Goal: Task Accomplishment & Management: Manage account settings

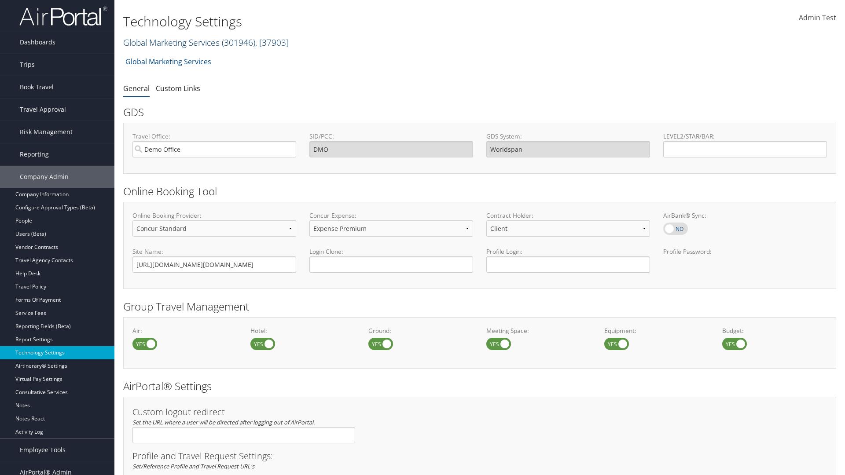
click at [170, 42] on link "Global Marketing Services ( 301946 ) , [ 37903 ]" at bounding box center [205, 43] width 165 height 12
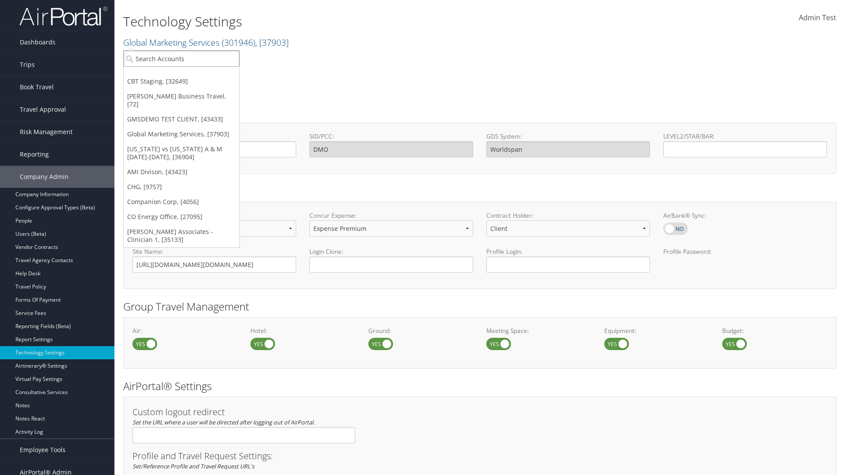
click at [181, 59] on input "search" at bounding box center [182, 59] width 116 height 16
type input "CBTSTG"
click at [181, 75] on div "CBT Staging (CBTSTG), [32649]" at bounding box center [181, 75] width 125 height 8
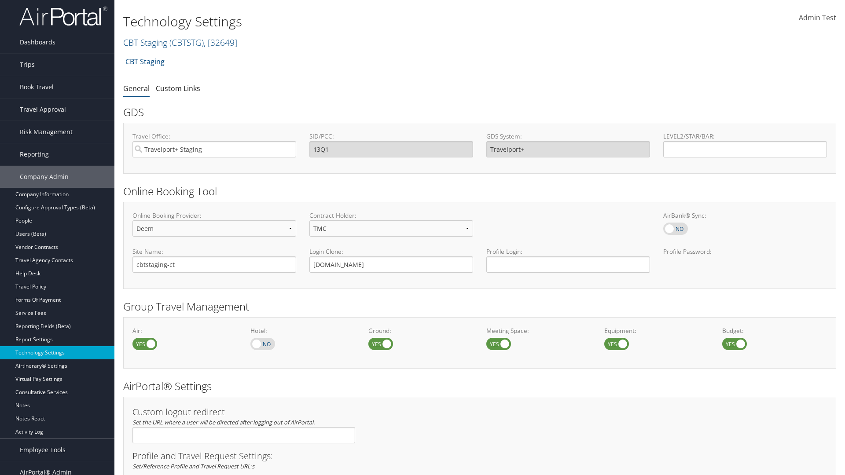
scroll to position [539, 0]
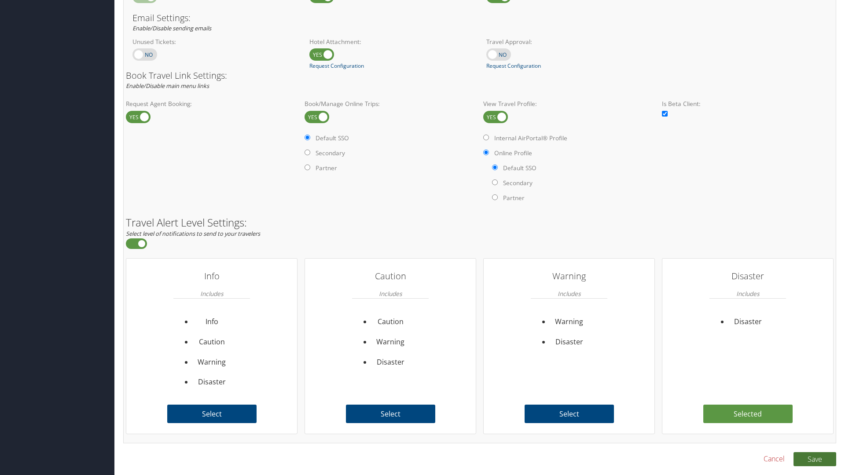
click at [814, 459] on button "Save" at bounding box center [814, 459] width 43 height 14
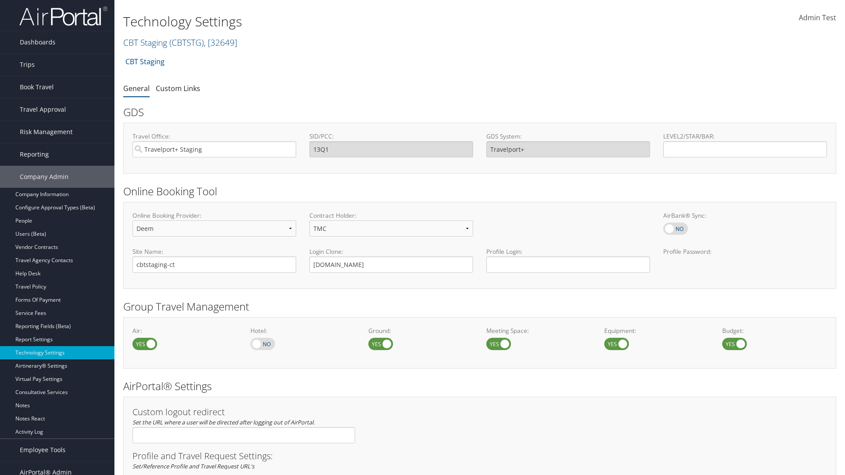
scroll to position [539, 0]
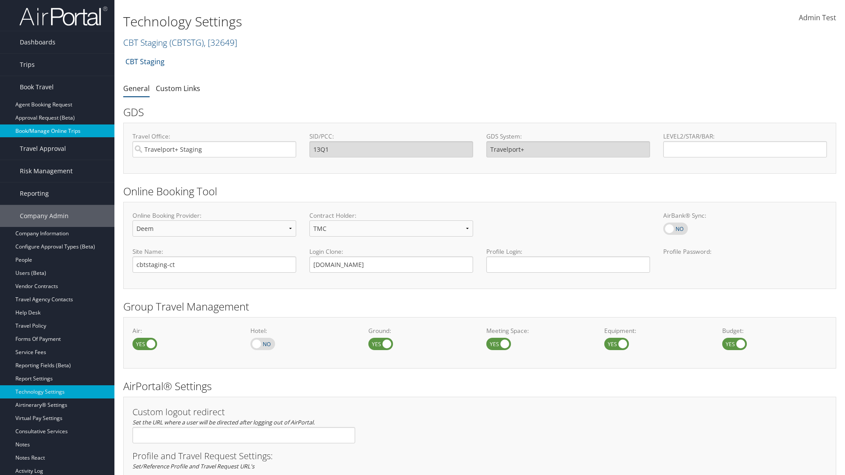
click at [57, 131] on link "Book/Manage Online Trips" at bounding box center [57, 131] width 114 height 13
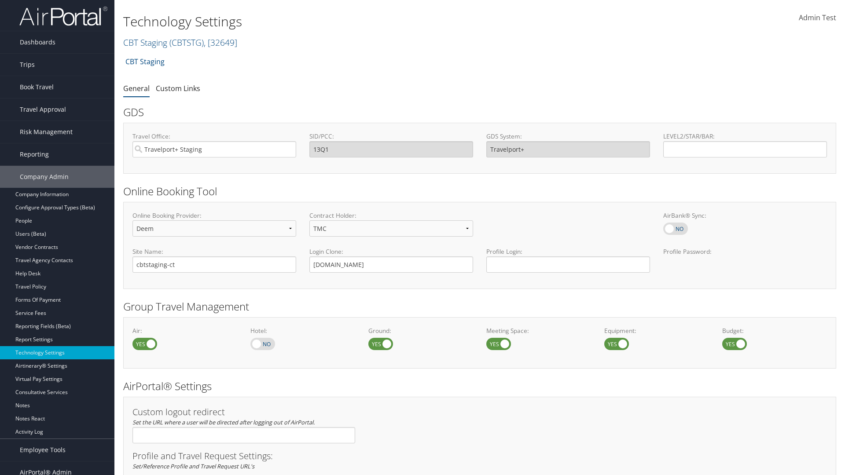
select select "4"
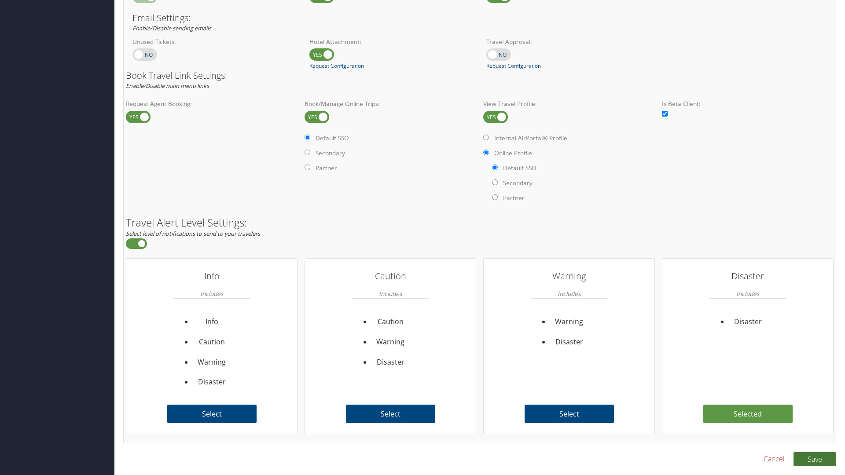
click at [814, 459] on button "Save" at bounding box center [814, 459] width 43 height 14
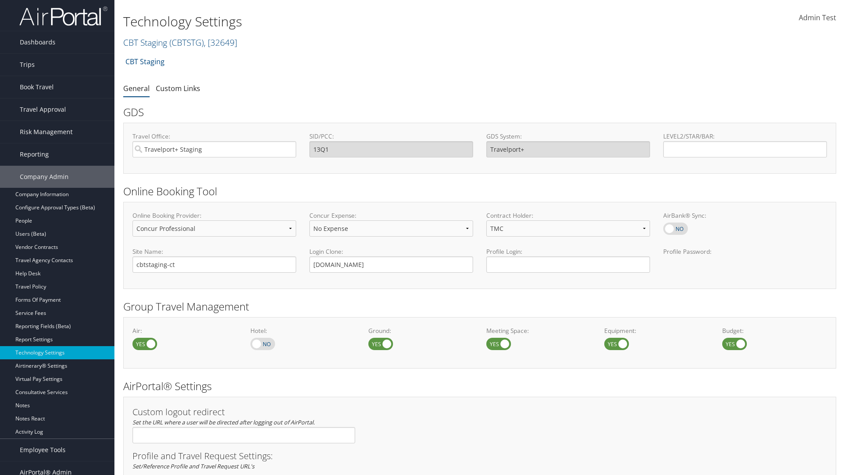
select select "4"
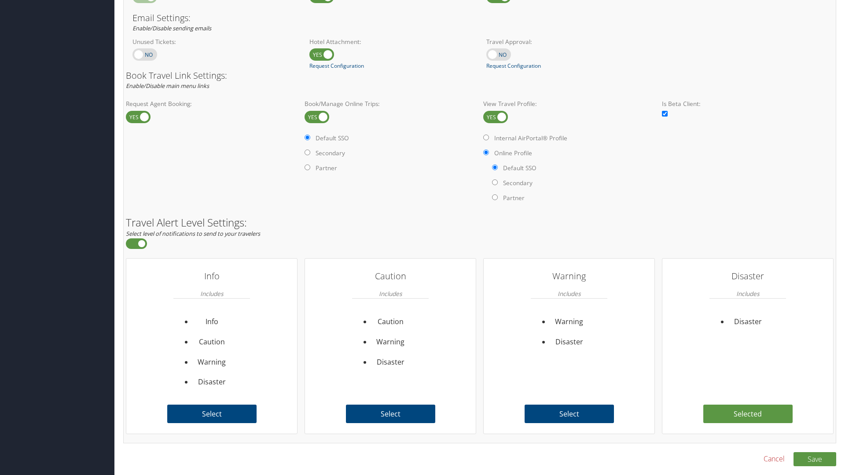
click at [0, 0] on link "Book/Manage Online Trips" at bounding box center [0, 0] width 0 height 0
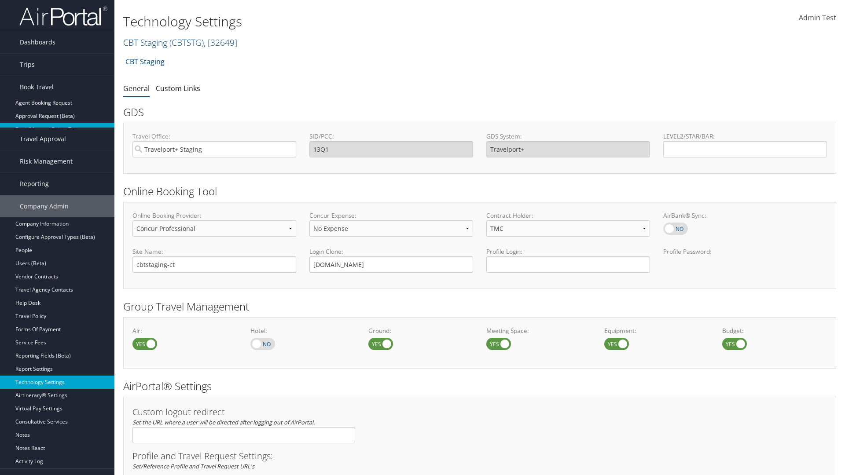
scroll to position [0, 0]
